Goal: Use online tool/utility: Utilize a website feature to perform a specific function

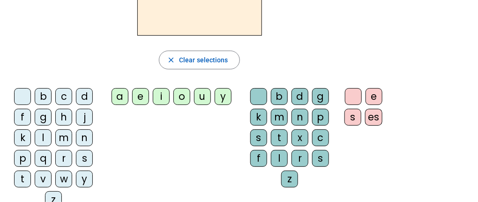
scroll to position [112, 0]
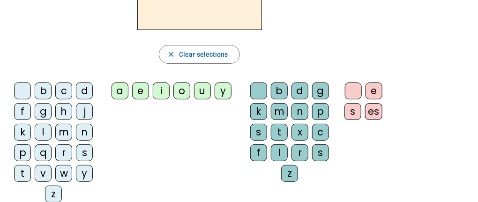
click at [41, 89] on div "b" at bounding box center [43, 90] width 17 height 17
click at [118, 89] on div "a" at bounding box center [119, 90] width 17 height 17
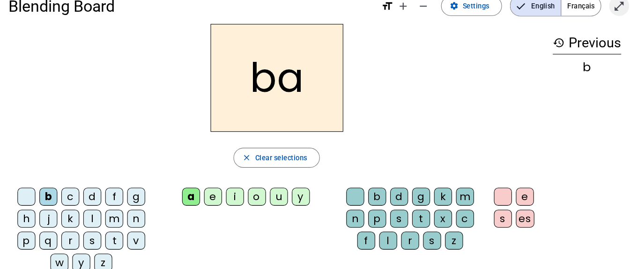
scroll to position [19, 0]
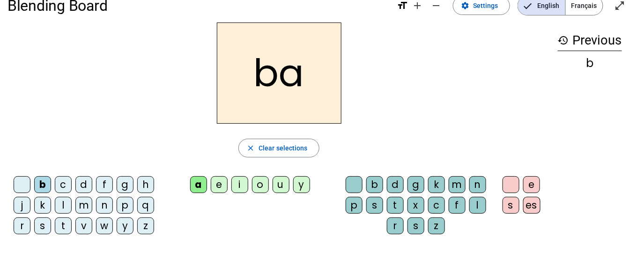
drag, startPoint x: 455, startPoint y: 0, endPoint x: 399, endPoint y: 115, distance: 128.0
click at [399, 115] on div "ba" at bounding box center [278, 72] width 543 height 101
click at [291, 147] on span "Clear selections" at bounding box center [283, 147] width 49 height 11
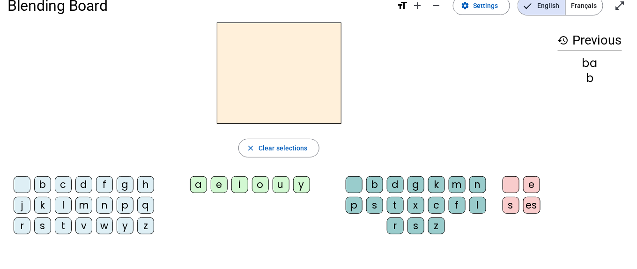
click at [125, 184] on div "g" at bounding box center [125, 184] width 17 height 17
click at [222, 182] on div "e" at bounding box center [219, 184] width 17 height 17
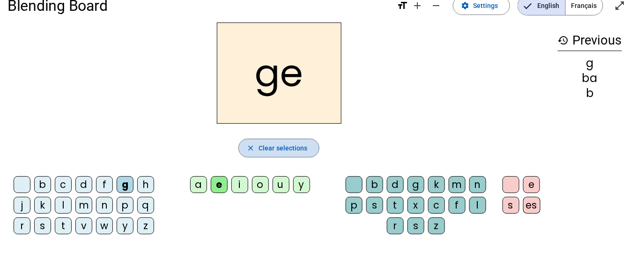
click at [280, 146] on span "Clear selections" at bounding box center [283, 147] width 49 height 11
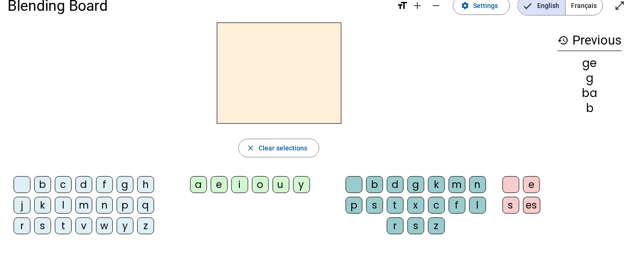
click at [379, 181] on div "b" at bounding box center [374, 184] width 17 height 17
click at [200, 183] on div "a" at bounding box center [198, 184] width 17 height 17
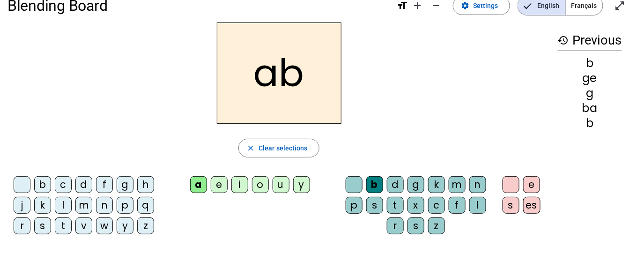
click at [143, 186] on div "h" at bounding box center [145, 184] width 17 height 17
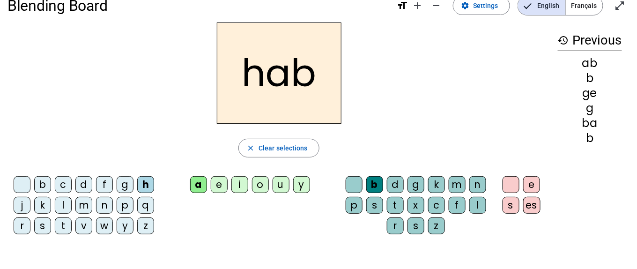
click at [143, 186] on div "h" at bounding box center [145, 184] width 17 height 17
click at [104, 201] on div "n" at bounding box center [104, 205] width 17 height 17
click at [219, 184] on div "e" at bounding box center [219, 184] width 17 height 17
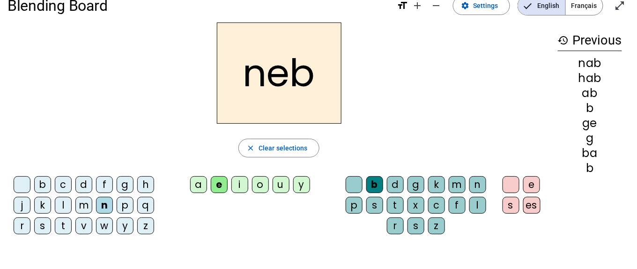
click at [377, 201] on div "s" at bounding box center [374, 205] width 17 height 17
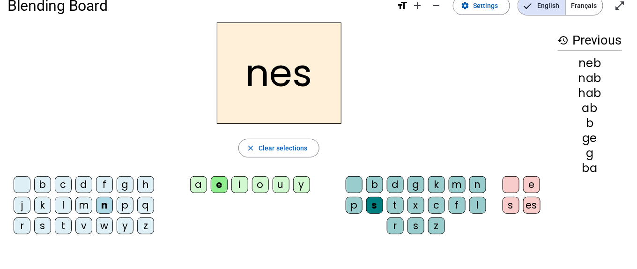
click at [60, 201] on div "l" at bounding box center [63, 205] width 17 height 17
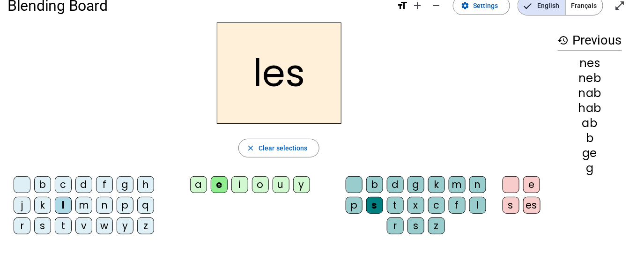
click at [394, 201] on div "r" at bounding box center [395, 225] width 17 height 17
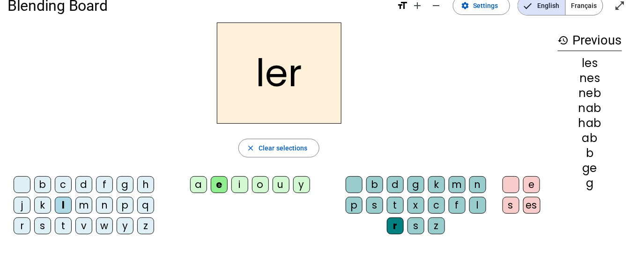
click at [477, 199] on div "s" at bounding box center [511, 205] width 17 height 17
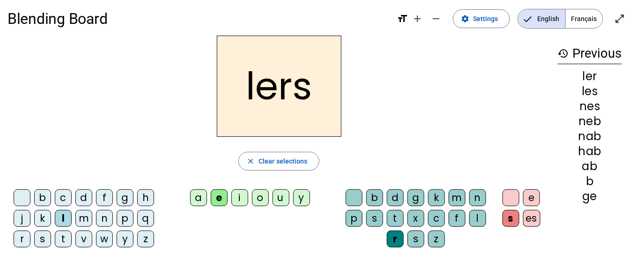
scroll to position [0, 0]
